Goal: Information Seeking & Learning: Learn about a topic

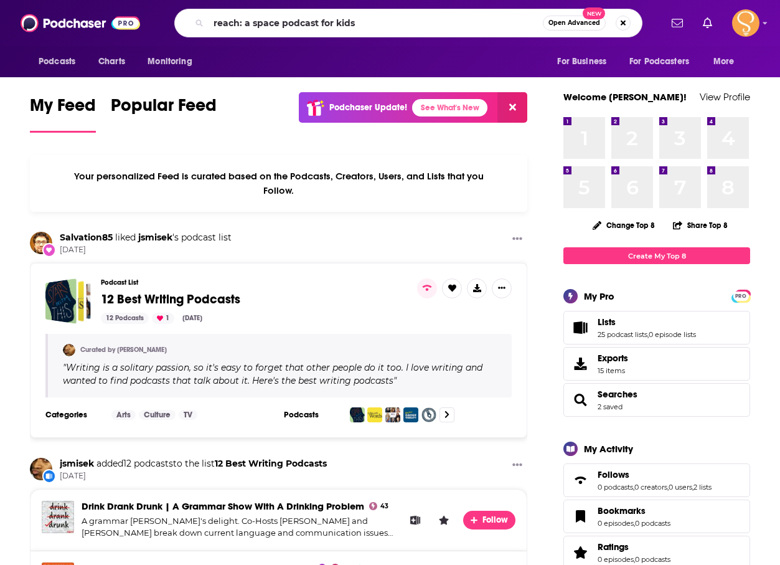
type input "reach: a space podcast for kids"
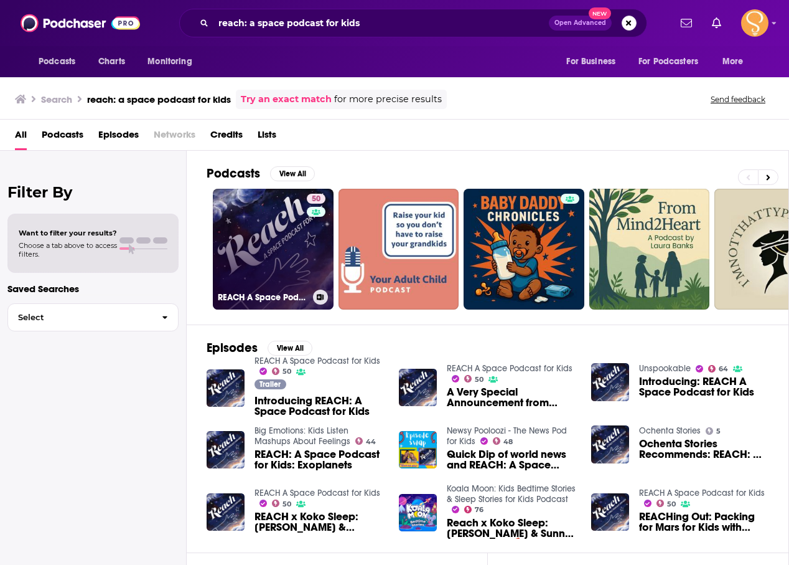
click at [283, 257] on link "50 REACH A Space Podcast for Kids" at bounding box center [273, 249] width 121 height 121
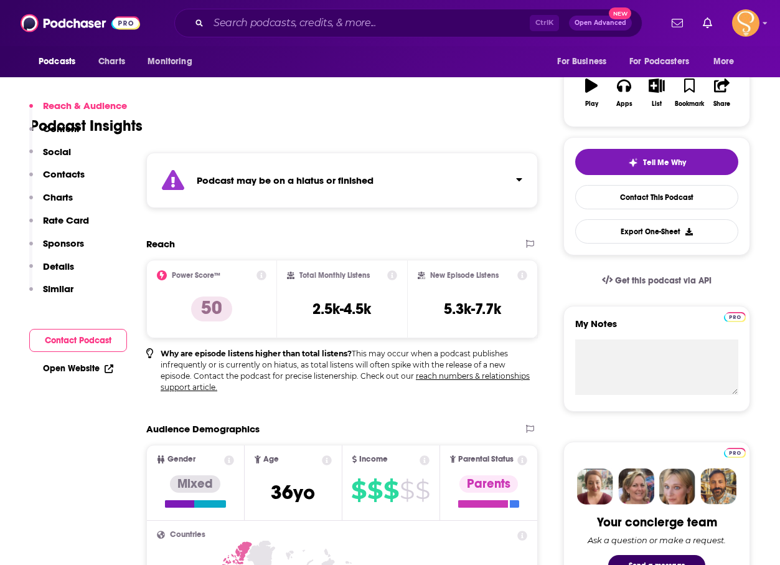
scroll to position [124, 0]
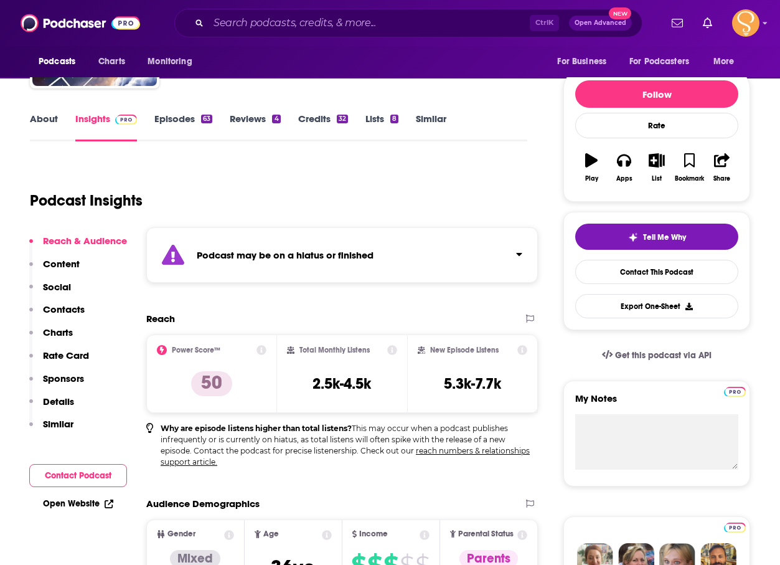
click at [169, 119] on link "Episodes 63" at bounding box center [183, 127] width 58 height 29
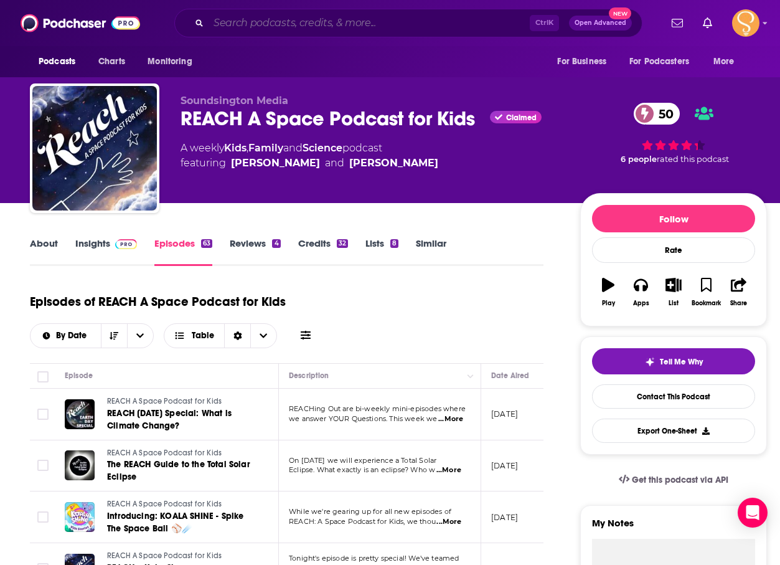
click at [418, 26] on input "Search podcasts, credits, & more..." at bounding box center [369, 23] width 321 height 20
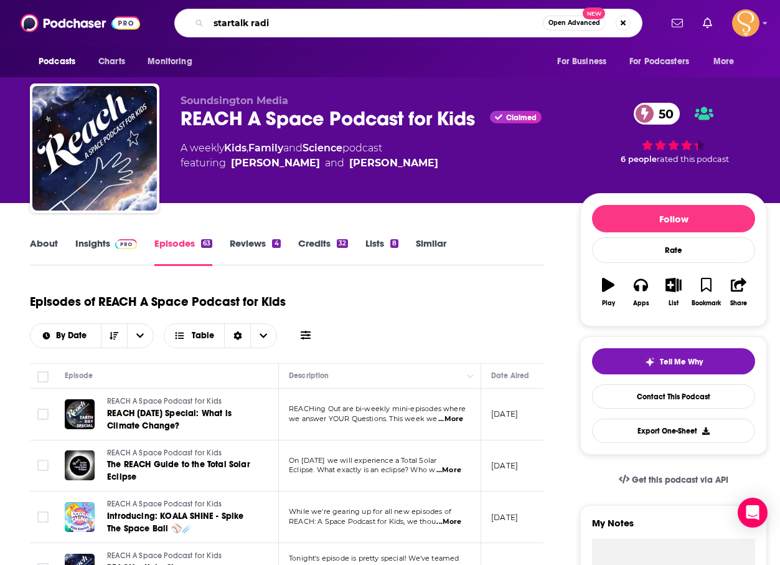
type input "startalk radio"
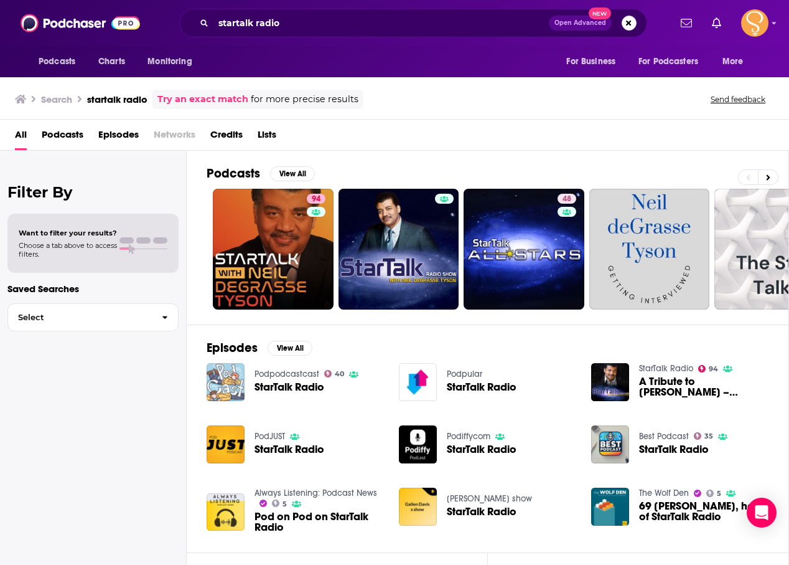
click at [225, 383] on img "StarTalk Radio" at bounding box center [226, 382] width 38 height 38
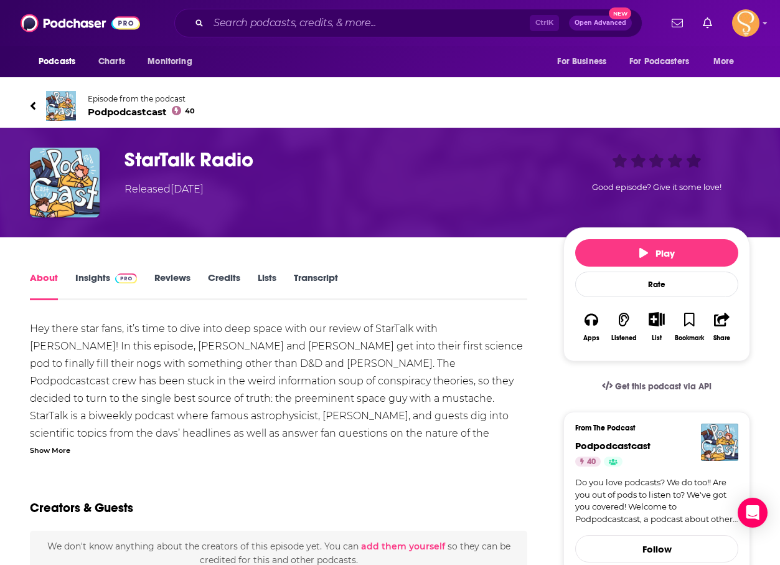
scroll to position [62, 0]
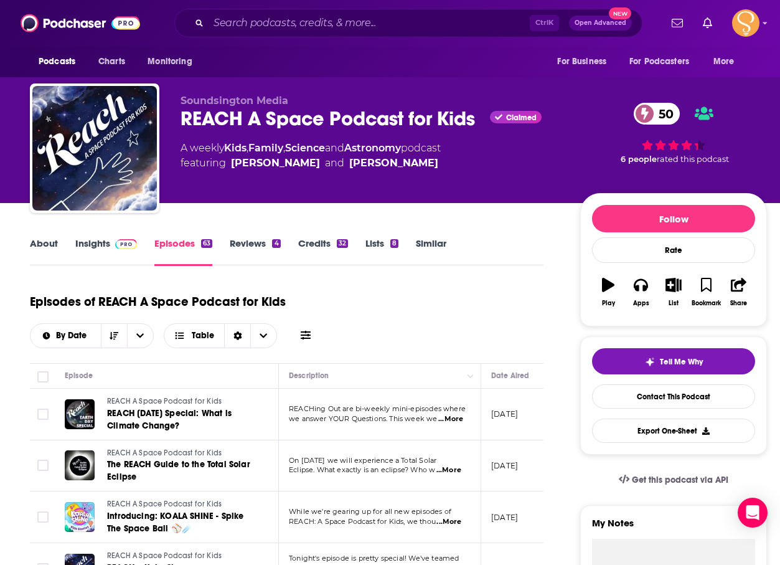
click at [394, 12] on div "Ctrl K Open Advanced New" at bounding box center [408, 23] width 468 height 29
click at [345, 29] on input "Search podcasts, credits, & more..." at bounding box center [369, 23] width 321 height 20
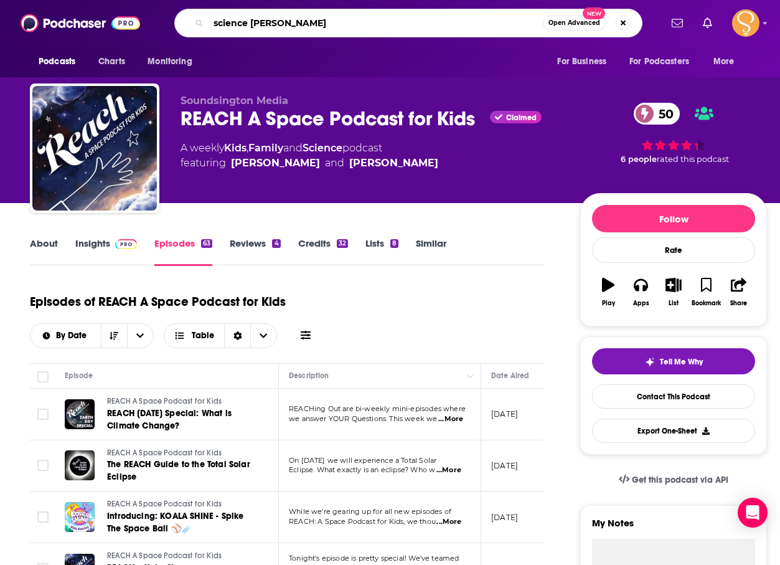
type input "science [DATE]"
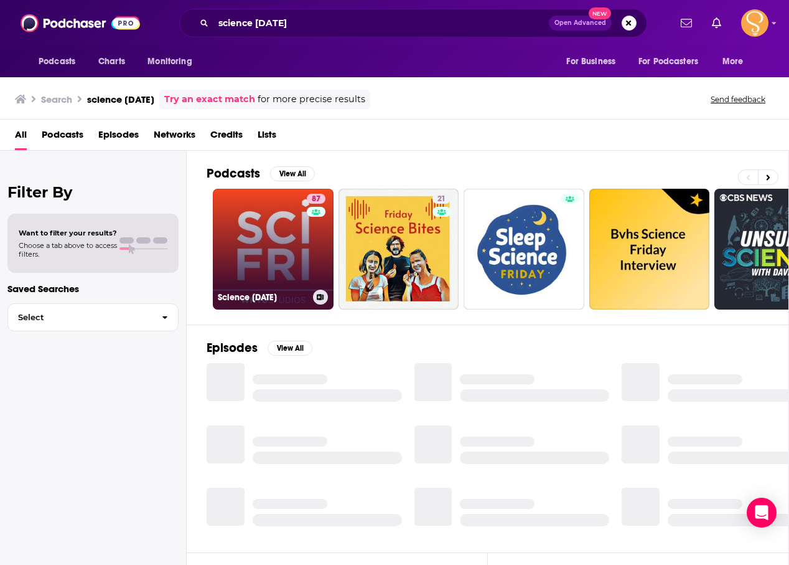
click at [286, 248] on link "87 Science [DATE]" at bounding box center [273, 249] width 121 height 121
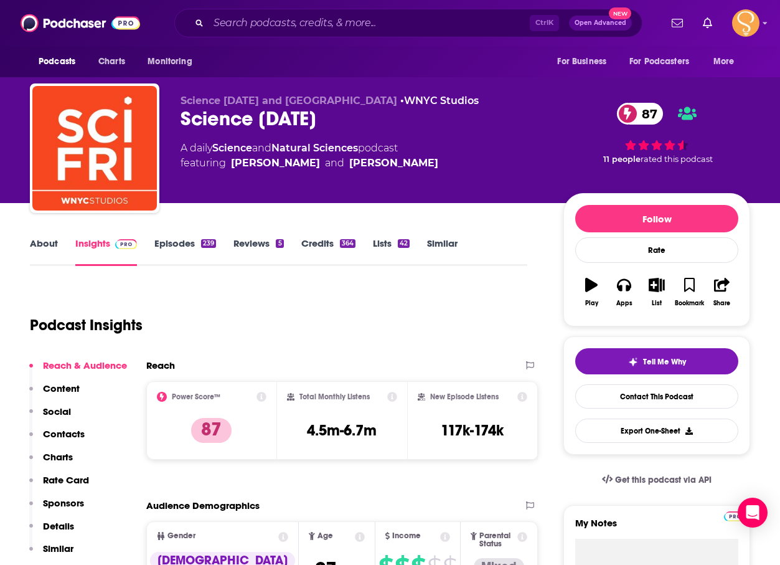
click at [49, 243] on link "About" at bounding box center [44, 251] width 28 height 29
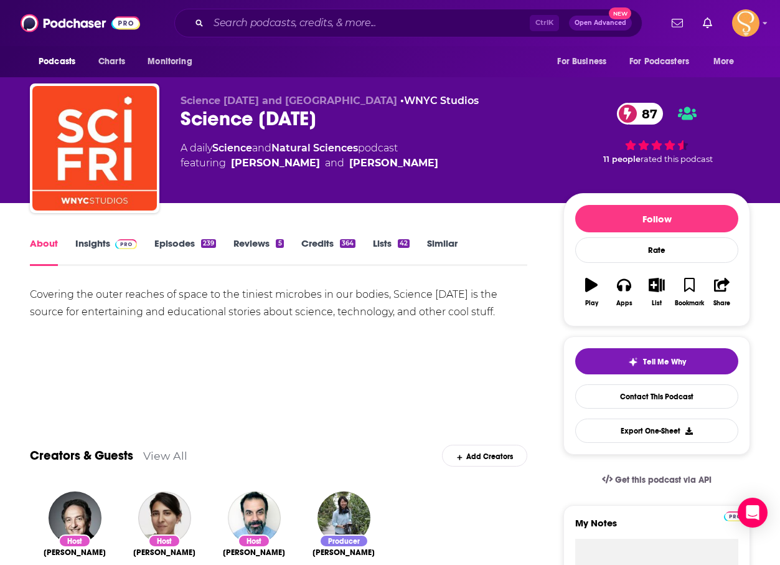
click at [98, 243] on link "Insights" at bounding box center [106, 251] width 62 height 29
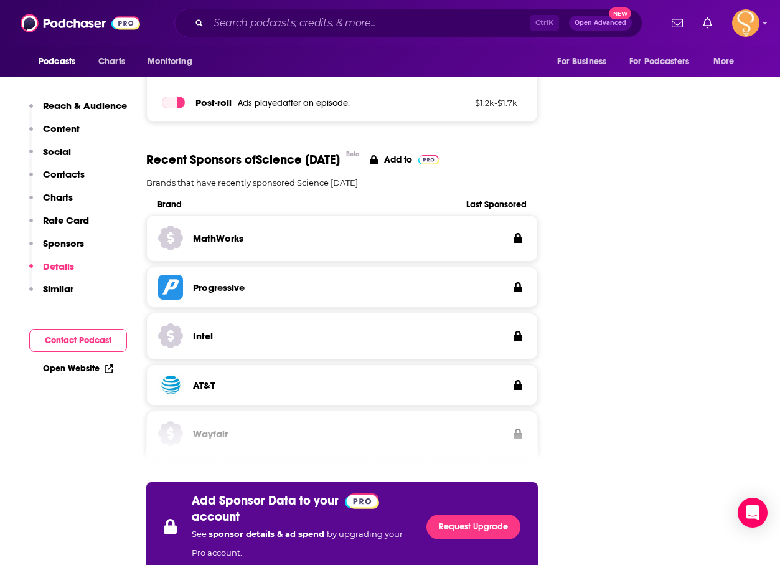
scroll to position [1929, 0]
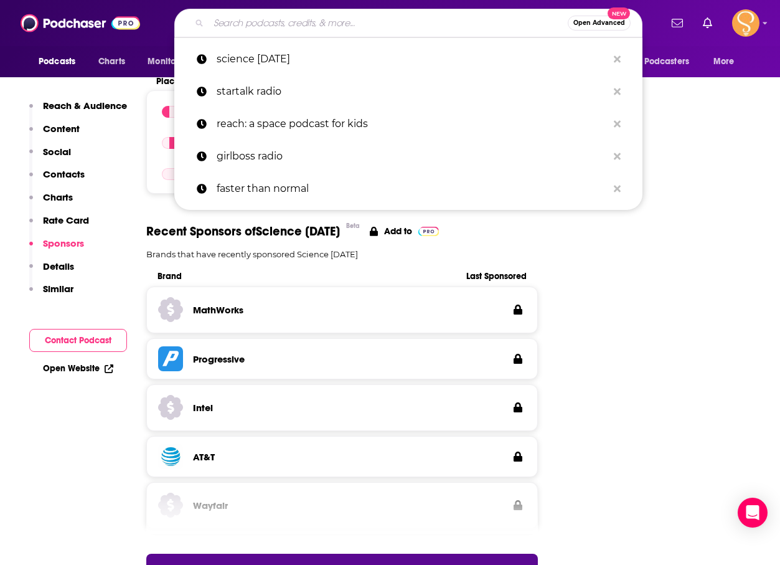
click at [482, 18] on input "Search podcasts, credits, & more..." at bounding box center [388, 23] width 359 height 20
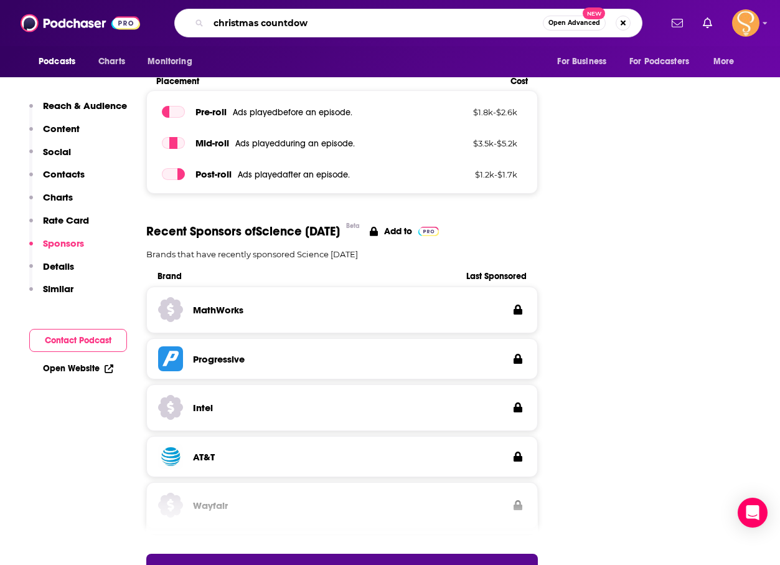
type input "christmas countdown"
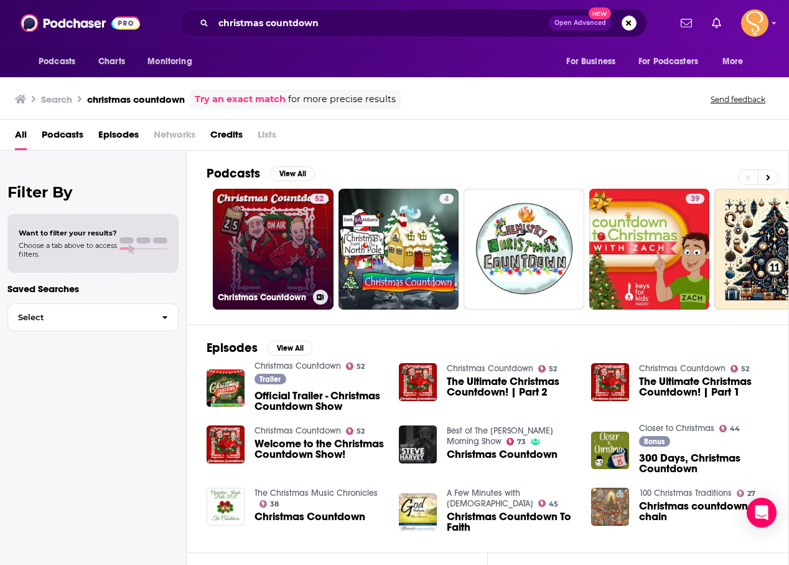
click at [305, 260] on link "52 Christmas Countdown" at bounding box center [273, 249] width 121 height 121
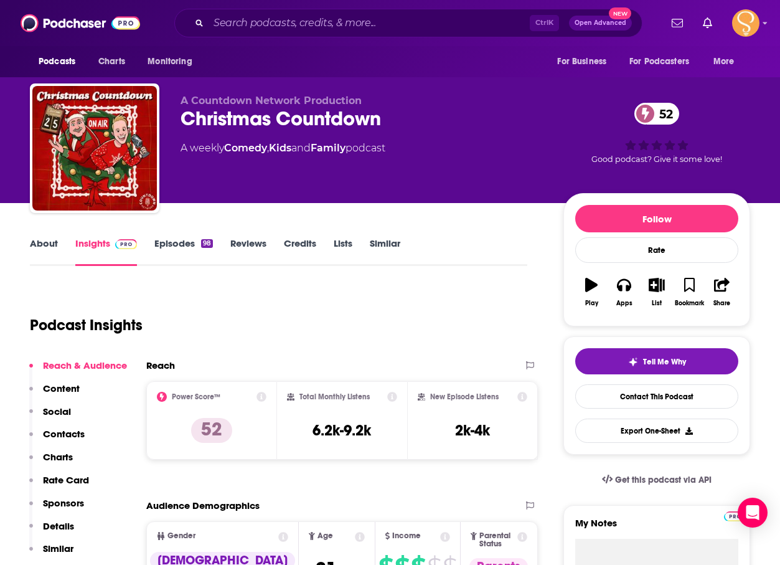
click at [39, 241] on link "About" at bounding box center [44, 251] width 28 height 29
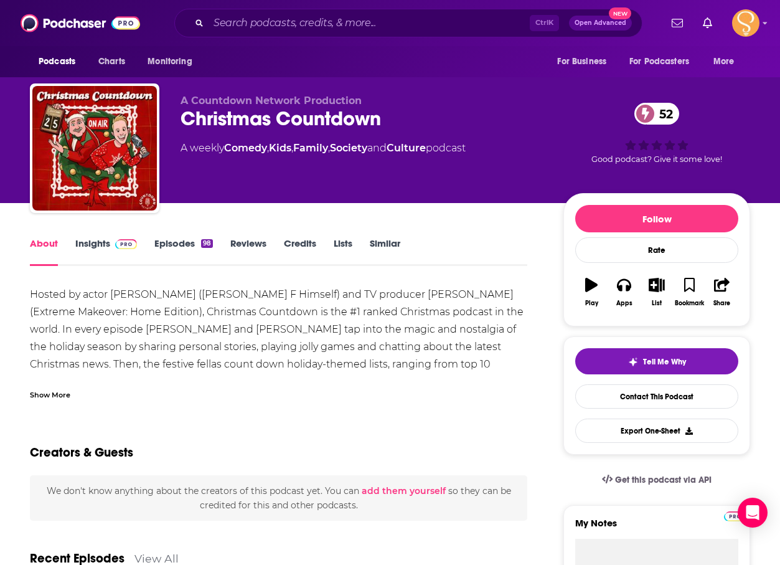
click at [88, 247] on link "Insights" at bounding box center [106, 251] width 62 height 29
